Goal: Navigation & Orientation: Find specific page/section

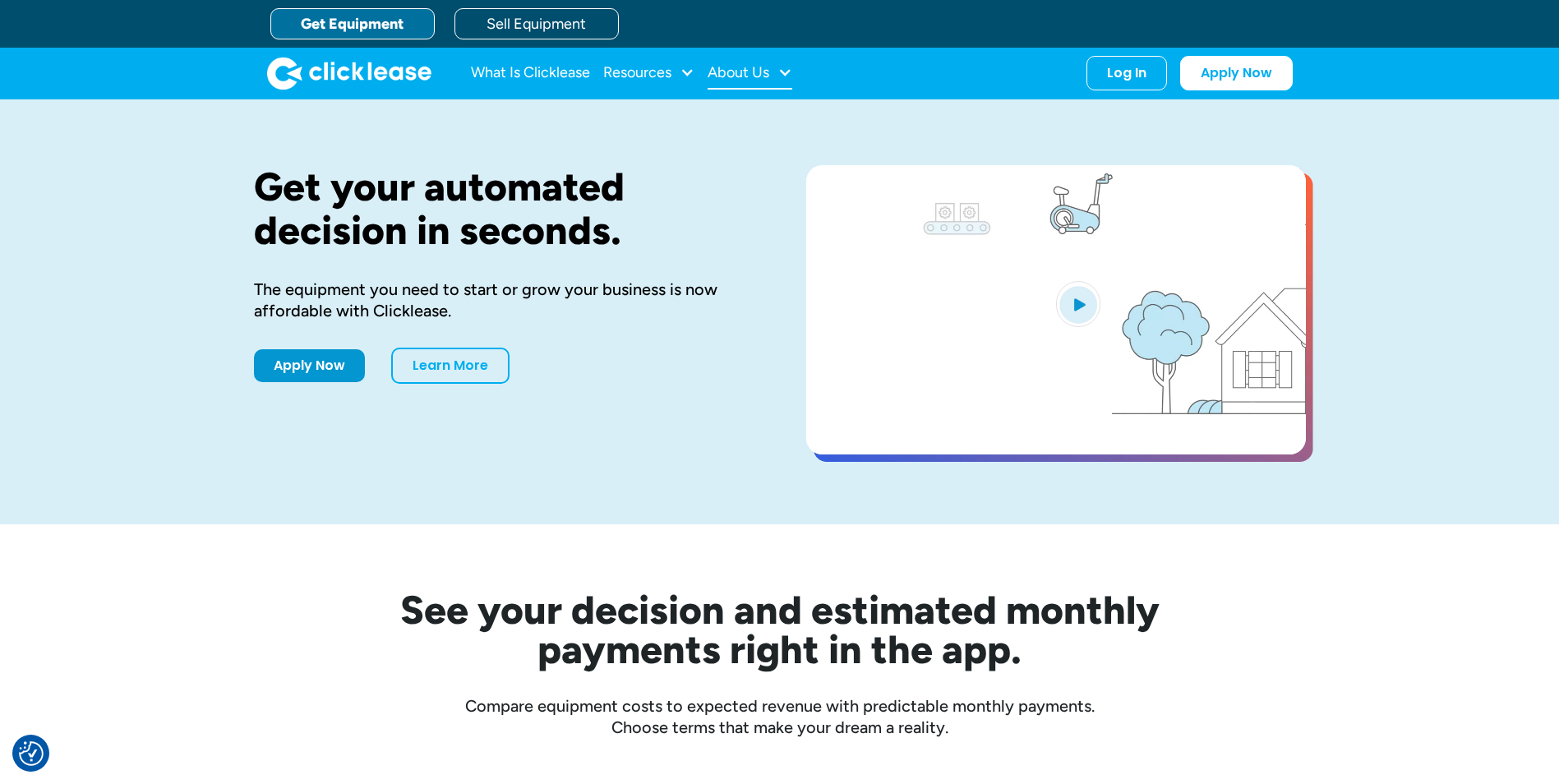
click at [758, 73] on div "About Us" at bounding box center [738, 73] width 61 height 0
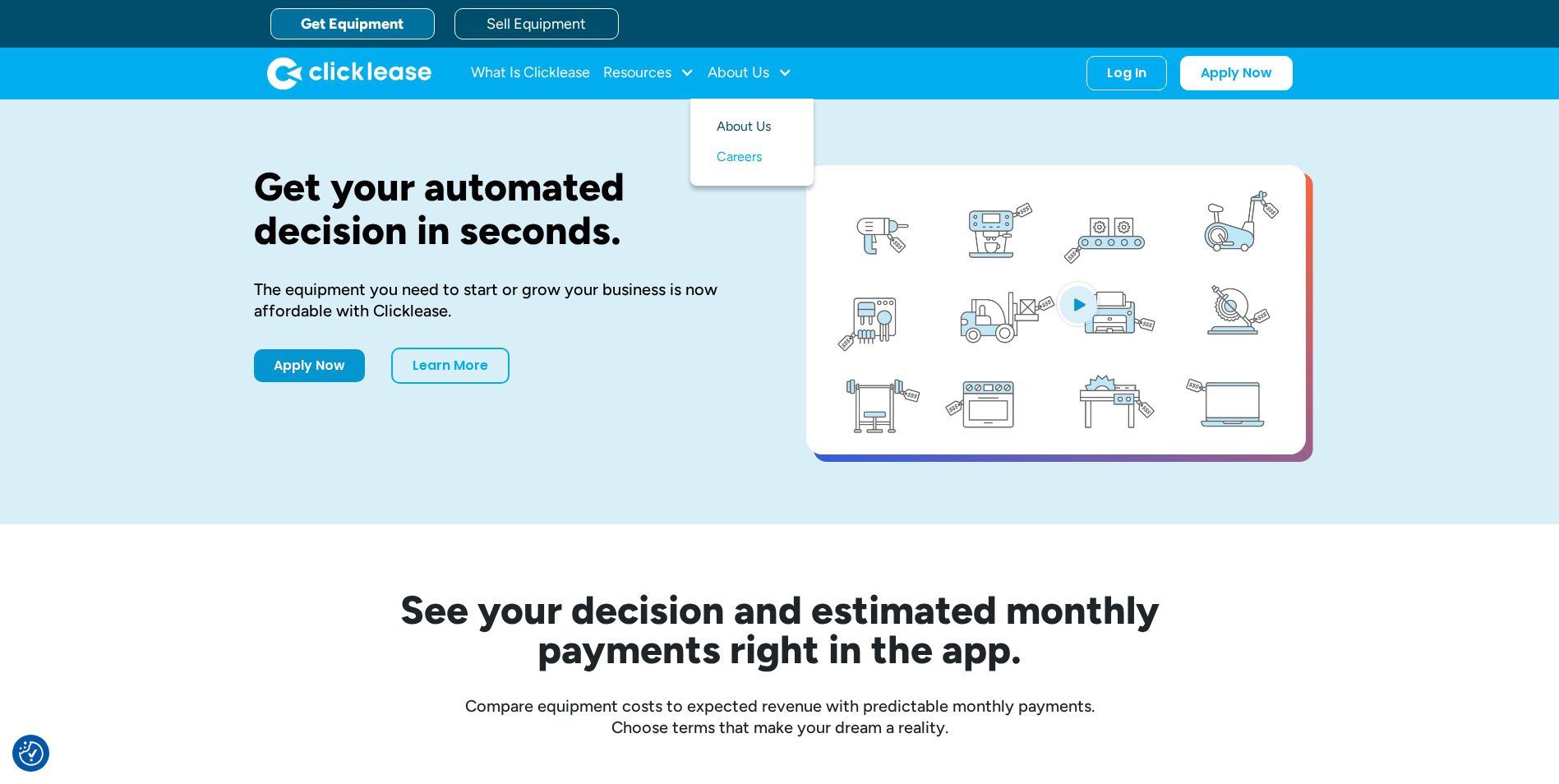
click at [761, 122] on link "About Us" at bounding box center [751, 126] width 71 height 30
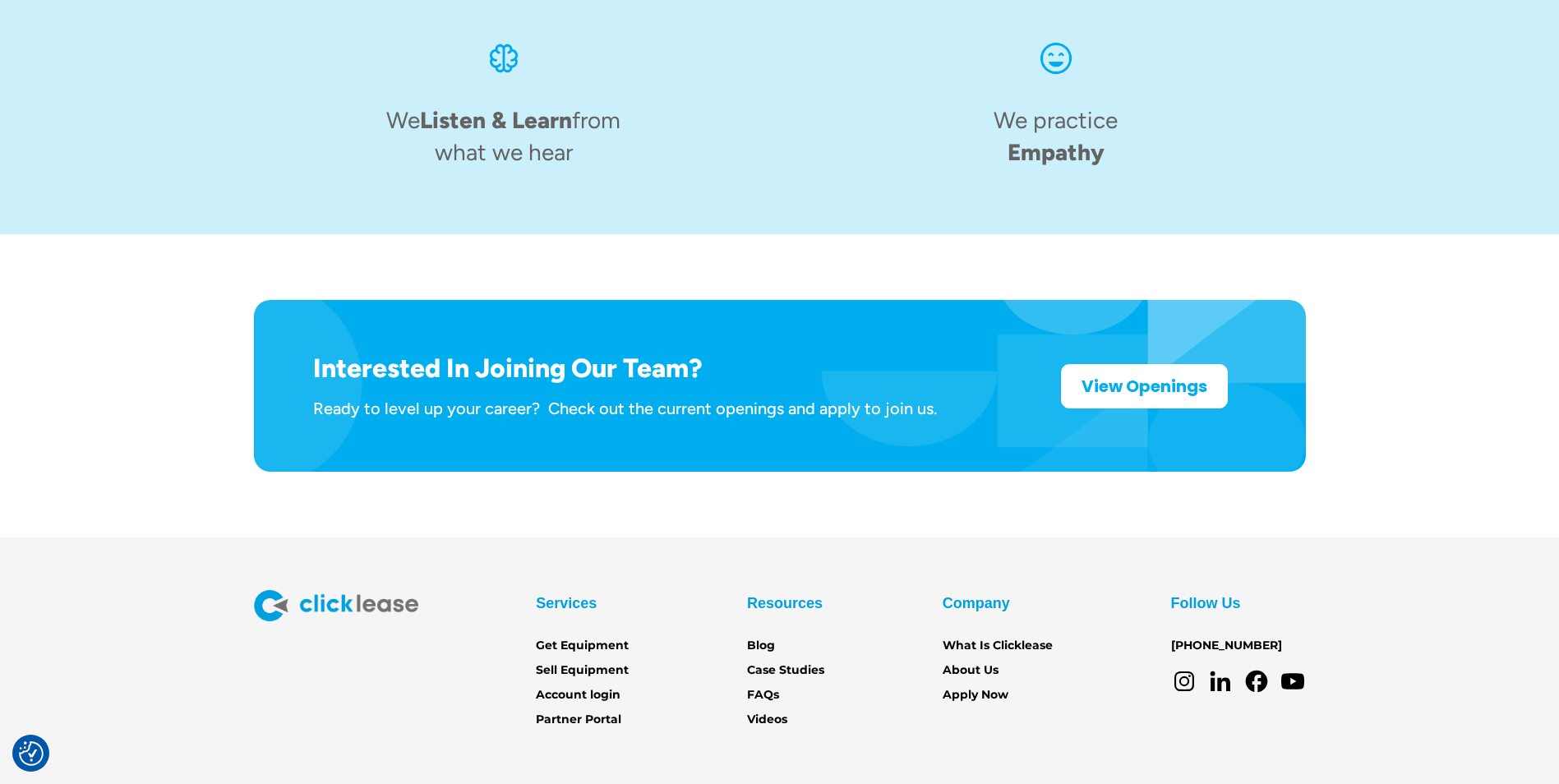
scroll to position [2521, 0]
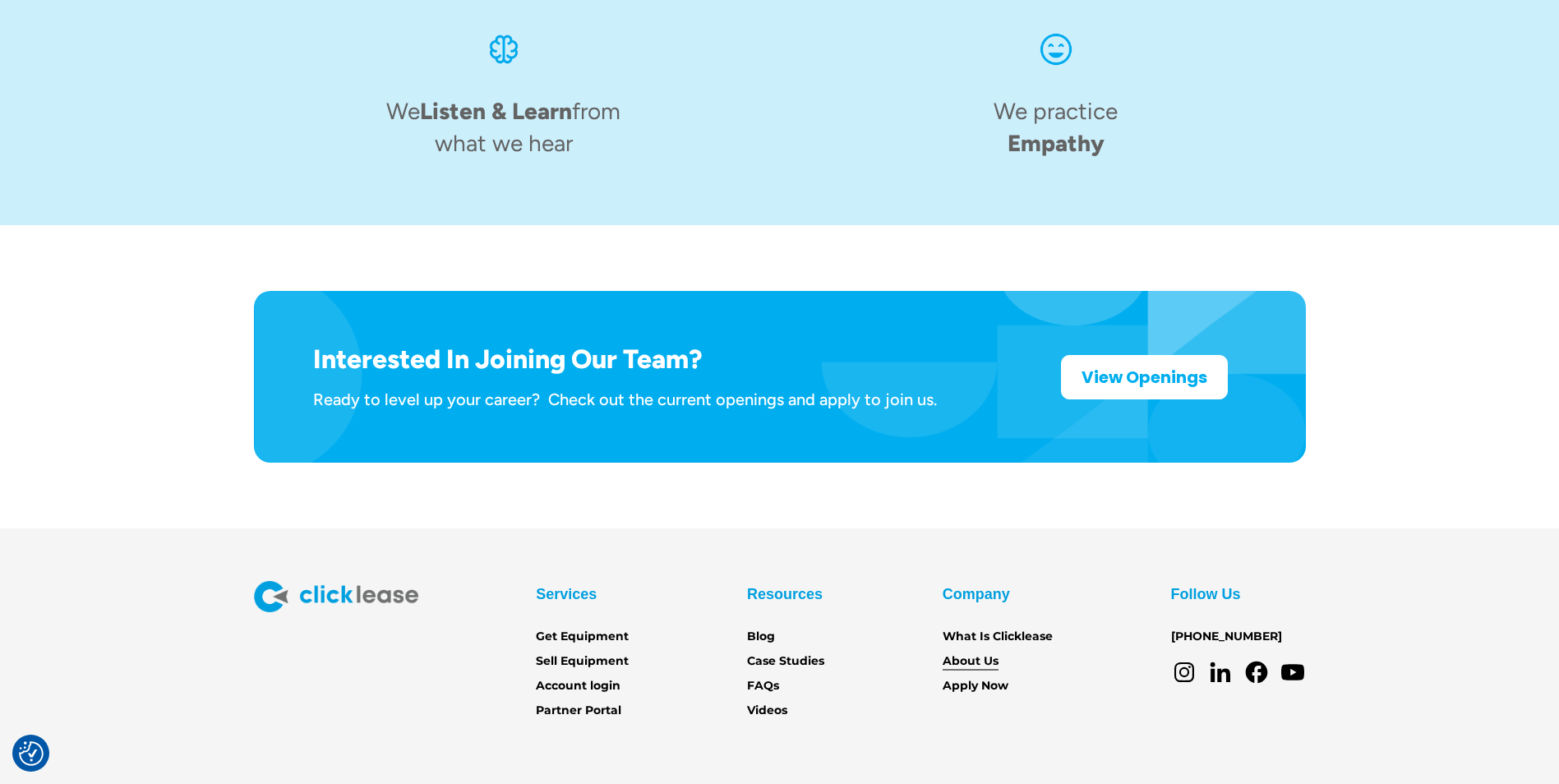
click at [995, 652] on link "About Us" at bounding box center [970, 660] width 56 height 18
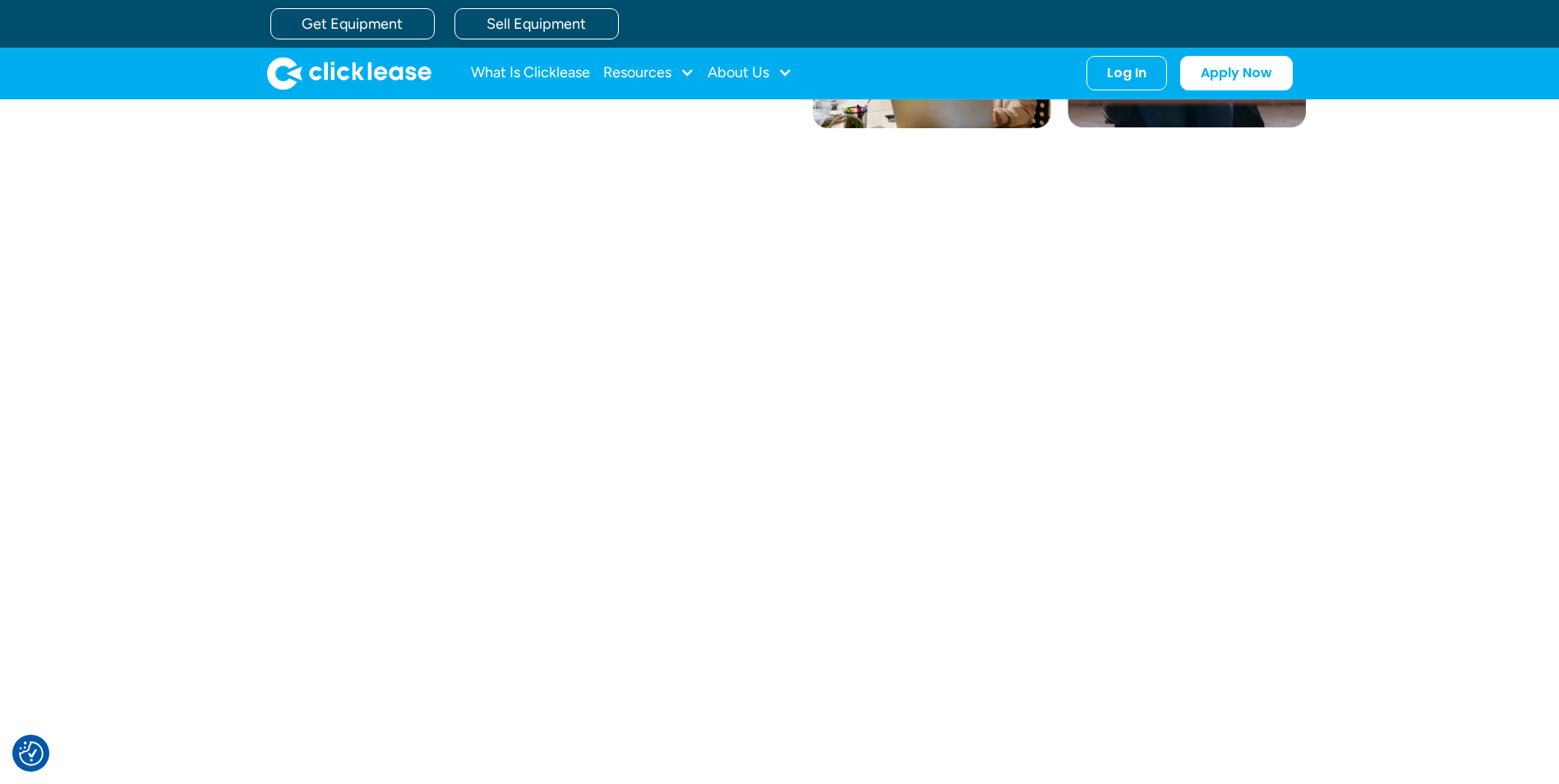
scroll to position [57, 0]
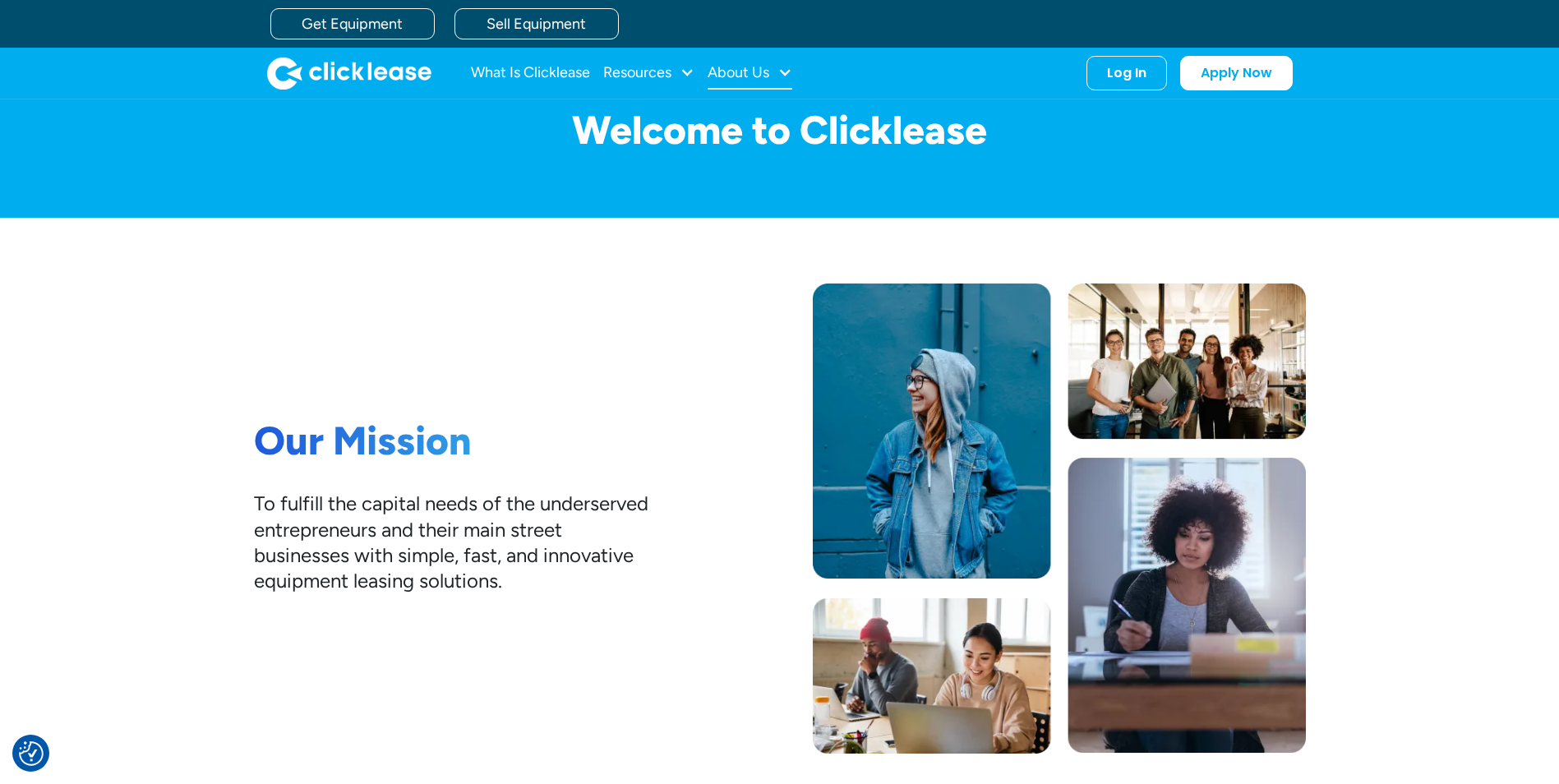
click at [739, 73] on div "About Us" at bounding box center [738, 73] width 61 height 0
click at [753, 158] on link "Careers" at bounding box center [751, 158] width 71 height 30
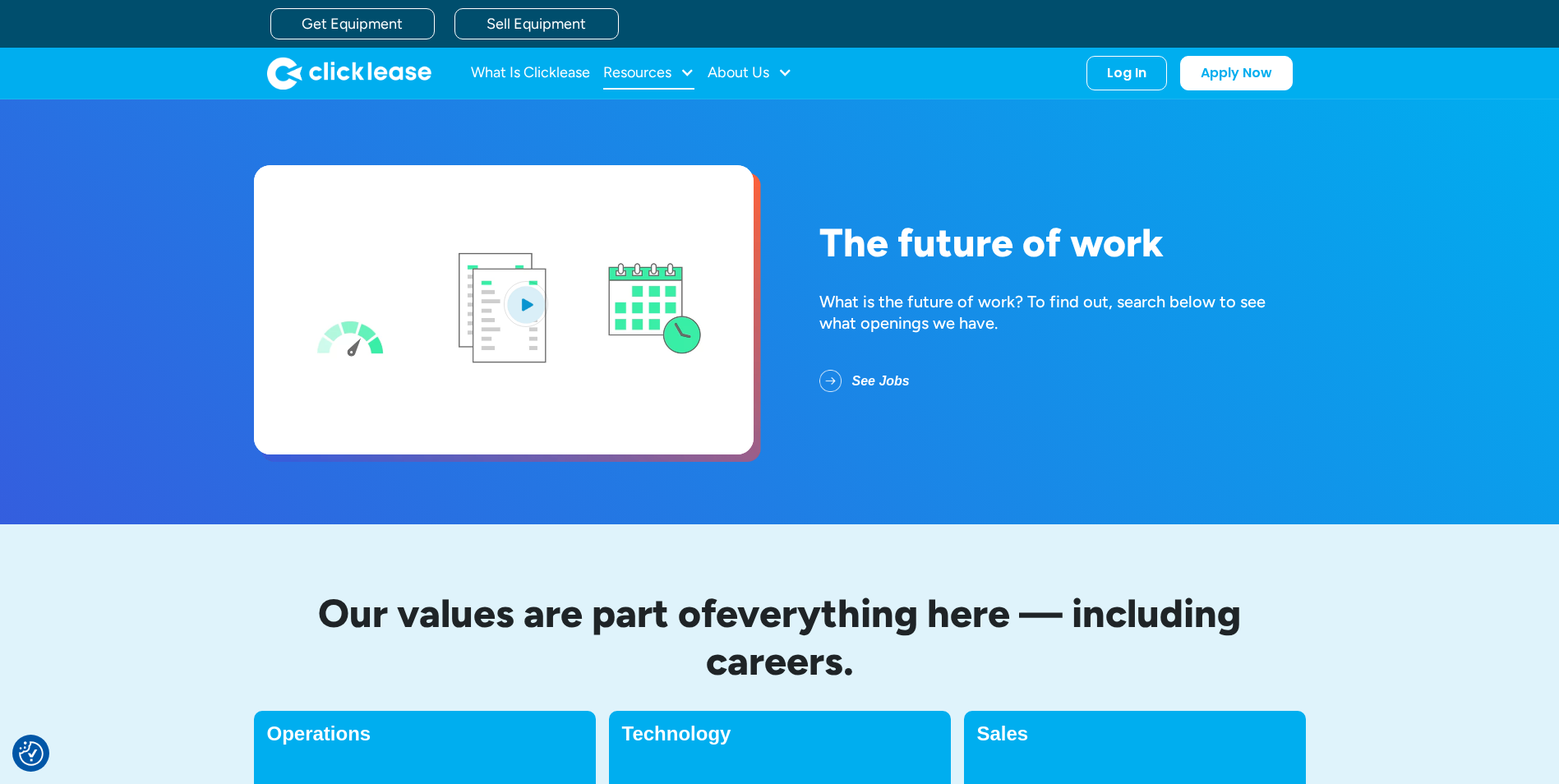
click at [670, 73] on div "Resources" at bounding box center [637, 73] width 68 height 0
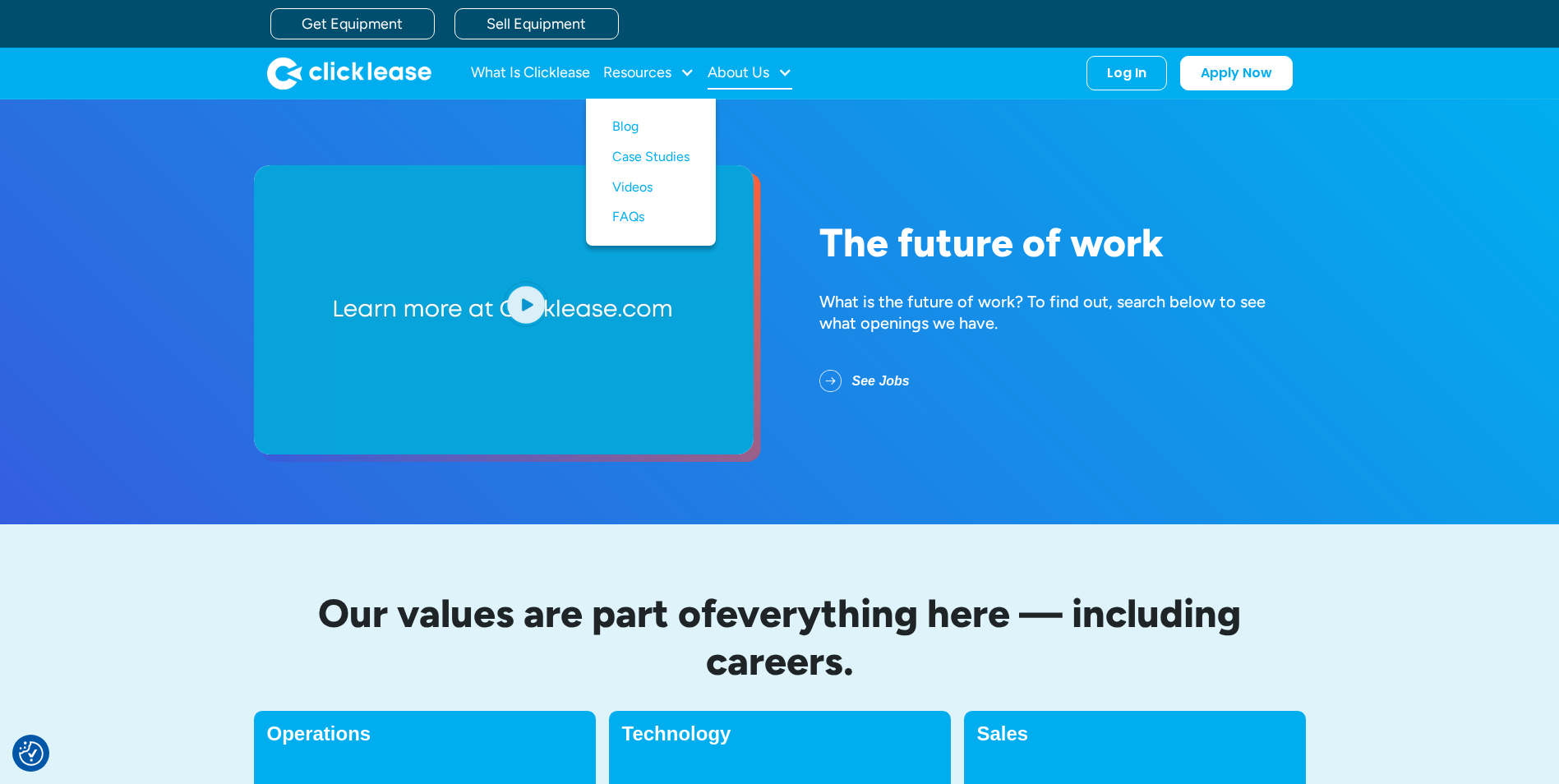
click at [756, 73] on div "About Us" at bounding box center [738, 73] width 61 height 0
